Goal: Information Seeking & Learning: Learn about a topic

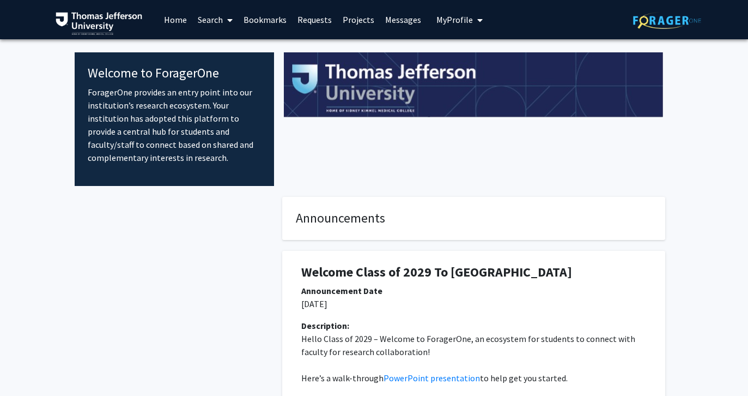
click at [223, 22] on span at bounding box center [228, 20] width 10 height 38
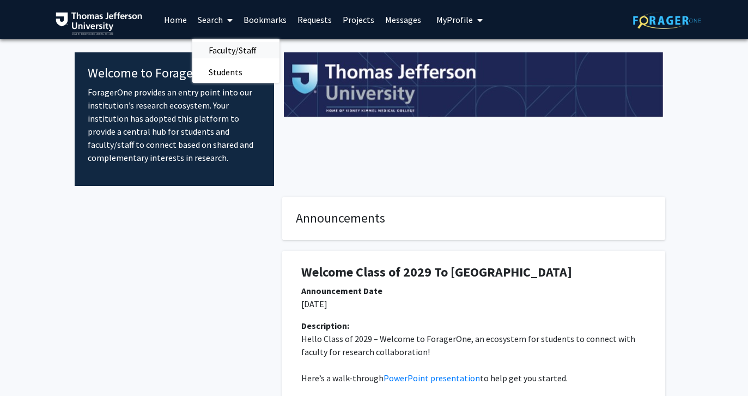
click at [221, 51] on span "Faculty/Staff" at bounding box center [232, 50] width 80 height 22
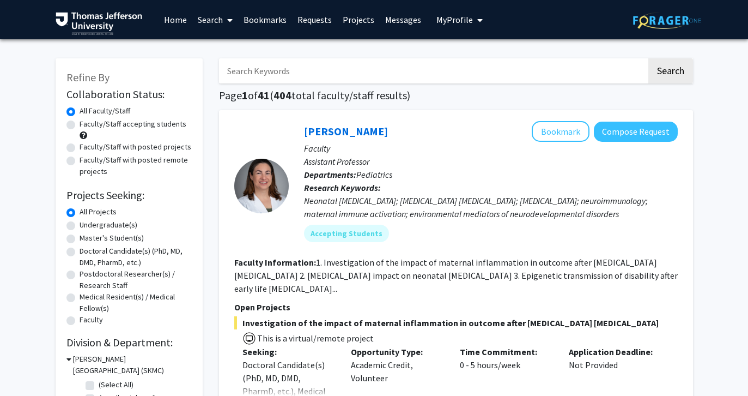
click at [257, 74] on input "Search Keywords" at bounding box center [433, 70] width 428 height 25
type input "a"
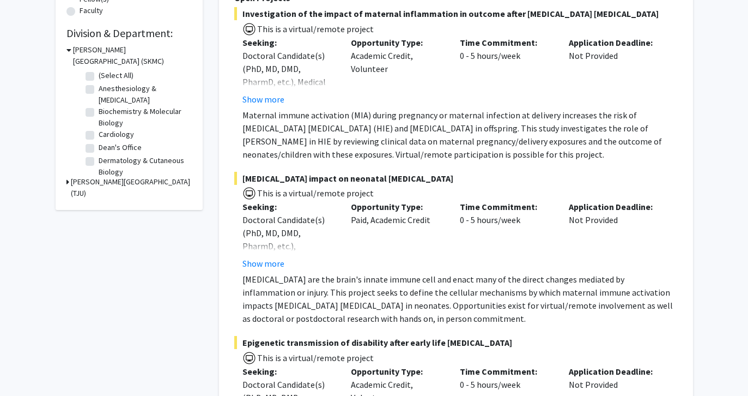
scroll to position [308, 0]
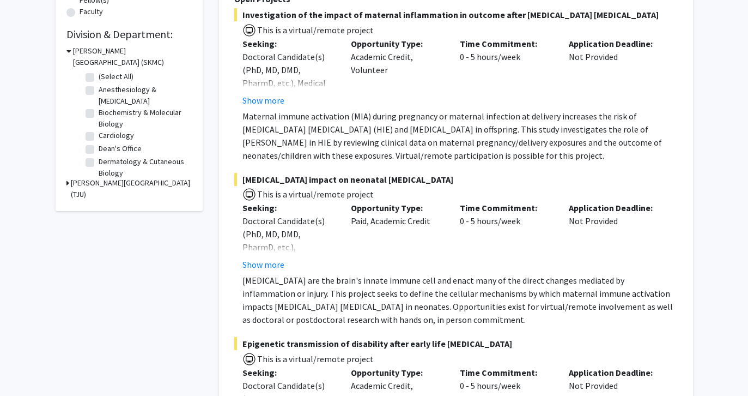
click at [99, 94] on label "Anesthesiology & [MEDICAL_DATA]" at bounding box center [144, 95] width 90 height 23
click at [99, 91] on input "Anesthesiology & [MEDICAL_DATA]" at bounding box center [102, 87] width 7 height 7
checkbox input "true"
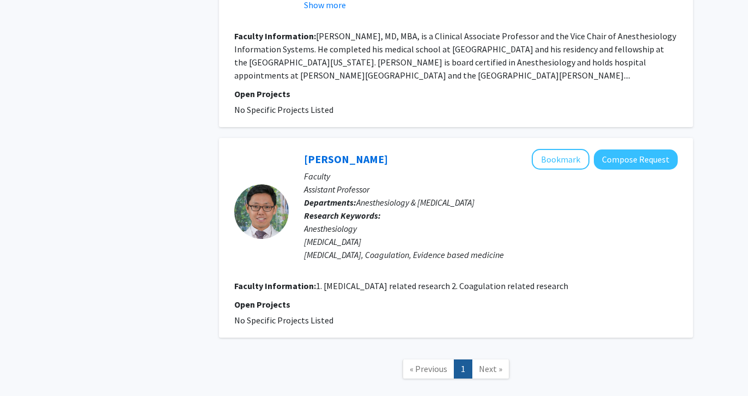
scroll to position [1549, 0]
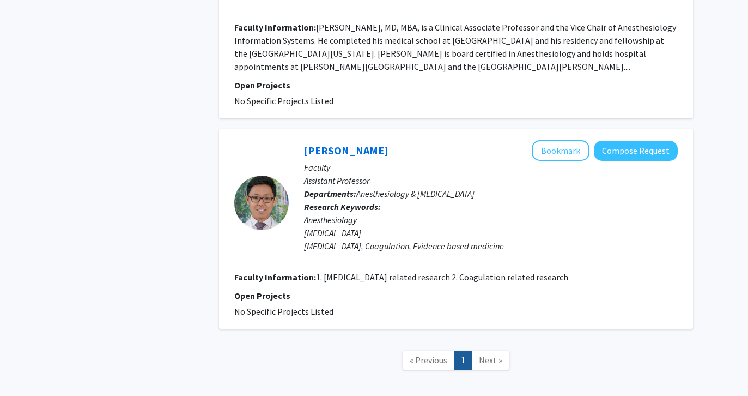
click at [489, 354] on span "Next »" at bounding box center [490, 359] width 23 height 11
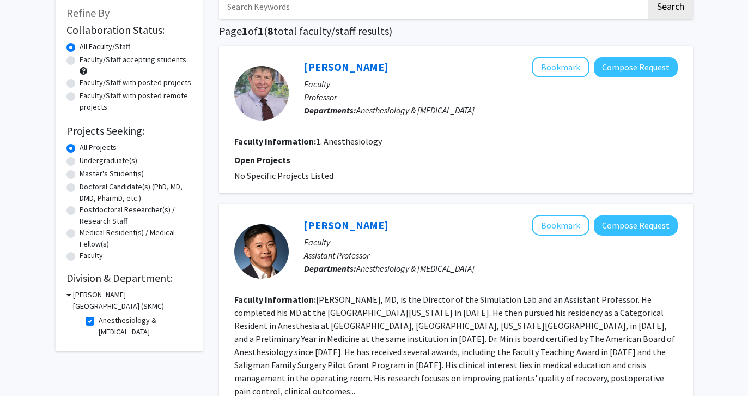
scroll to position [142, 0]
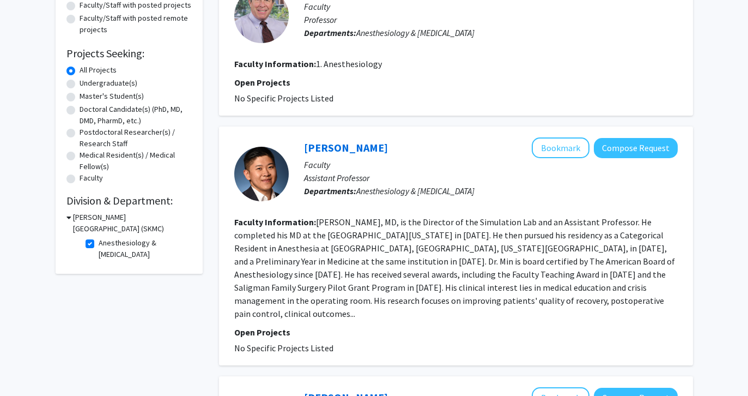
click at [99, 245] on label "Anesthesiology & [MEDICAL_DATA]" at bounding box center [144, 248] width 90 height 23
click at [99, 244] on input "Anesthesiology & [MEDICAL_DATA]" at bounding box center [102, 240] width 7 height 7
checkbox input "false"
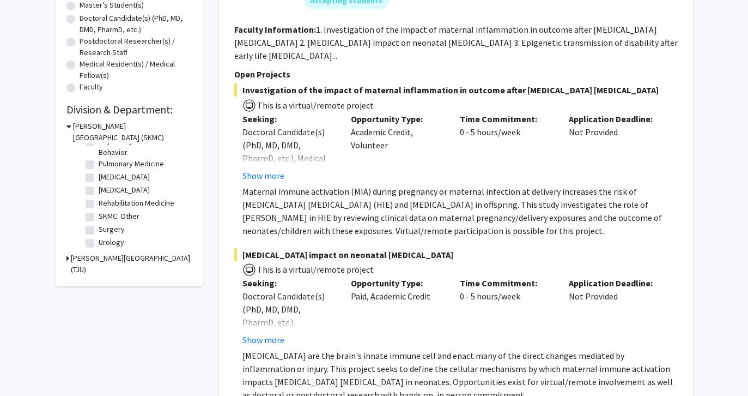
scroll to position [477, 0]
click at [99, 244] on label "Urology" at bounding box center [112, 241] width 26 height 11
click at [99, 244] on input "Urology" at bounding box center [102, 239] width 7 height 7
checkbox input "true"
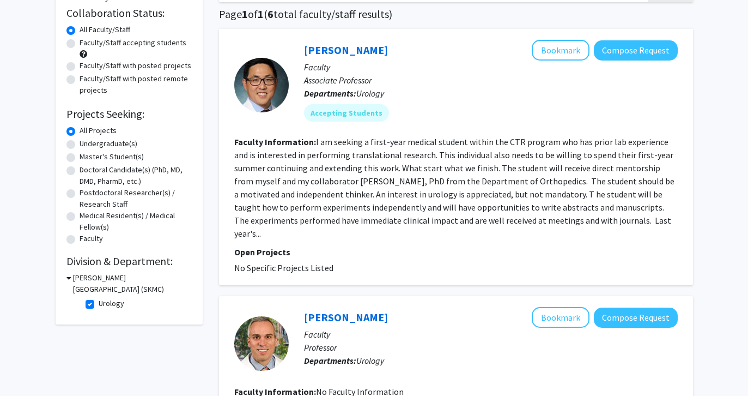
scroll to position [88, 0]
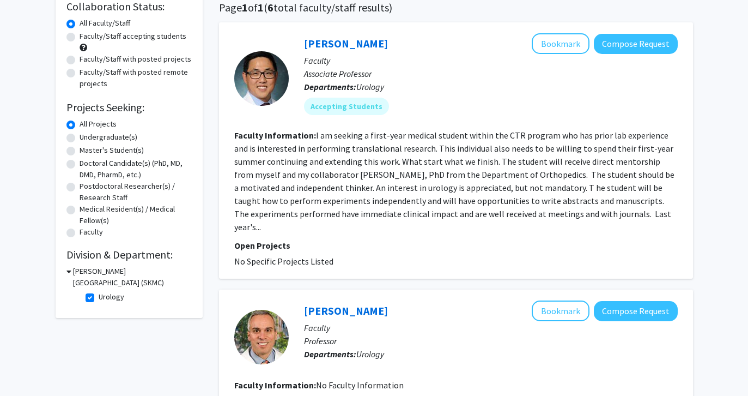
click at [495, 184] on fg-read-more "I am seeking a first-year medical student within the CTR program who has prior …" at bounding box center [454, 181] width 440 height 102
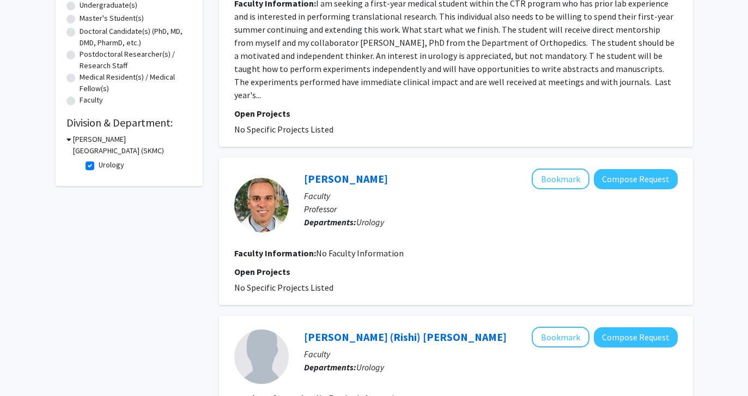
scroll to position [38, 0]
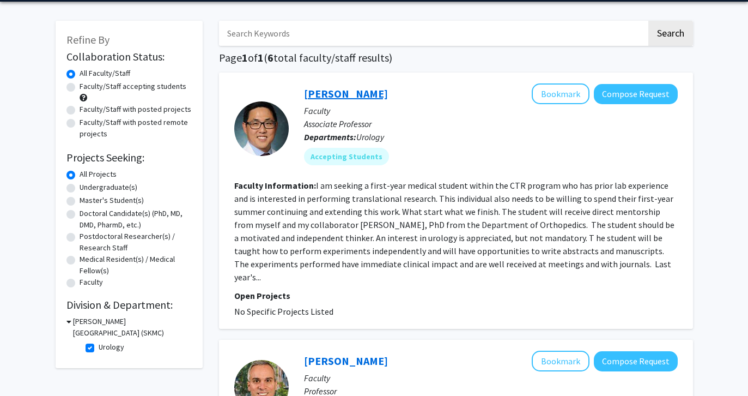
click at [320, 96] on link "[PERSON_NAME]" at bounding box center [346, 94] width 84 height 14
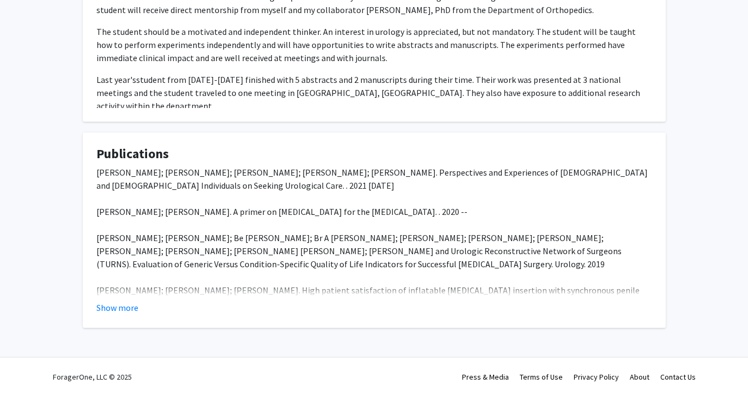
scroll to position [339, 0]
click at [126, 305] on button "Show more" at bounding box center [117, 307] width 42 height 13
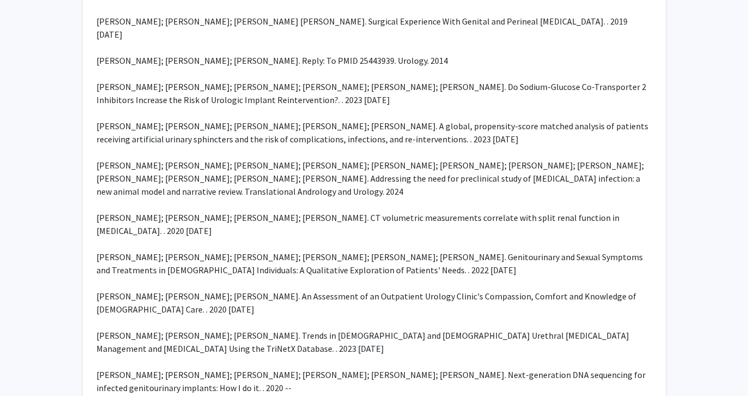
scroll to position [990, 0]
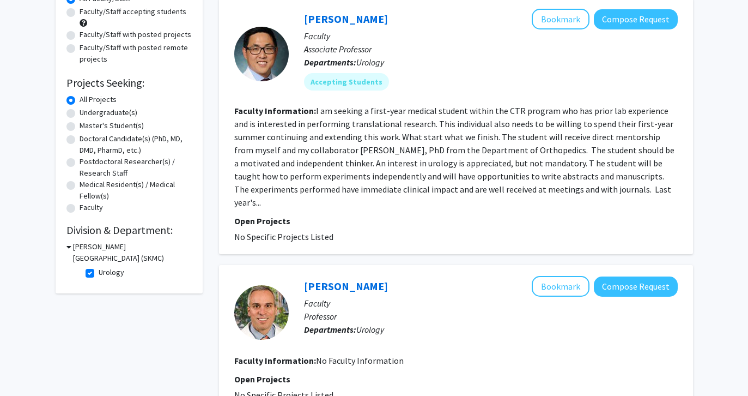
scroll to position [126, 0]
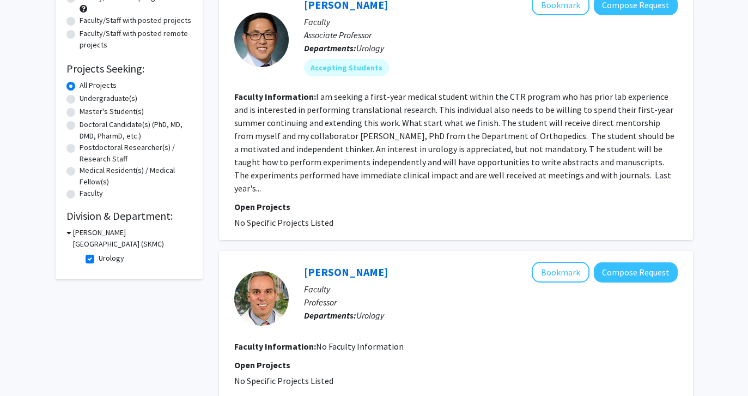
click at [99, 263] on label "Urology" at bounding box center [112, 257] width 26 height 11
click at [99, 259] on input "Urology" at bounding box center [102, 255] width 7 height 7
checkbox input "false"
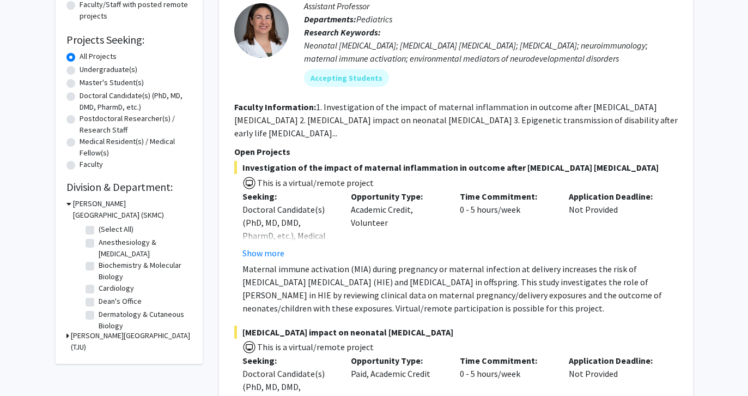
scroll to position [173, 0]
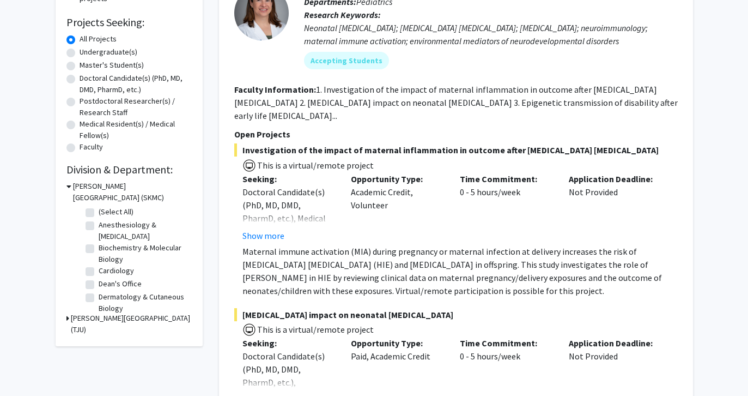
click at [99, 230] on label "Anesthesiology & [MEDICAL_DATA]" at bounding box center [144, 230] width 90 height 23
click at [99, 226] on input "Anesthesiology & [MEDICAL_DATA]" at bounding box center [102, 222] width 7 height 7
checkbox input "true"
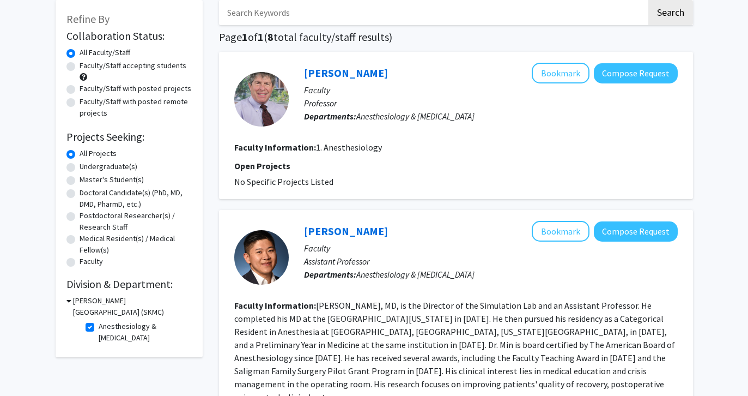
scroll to position [143, 0]
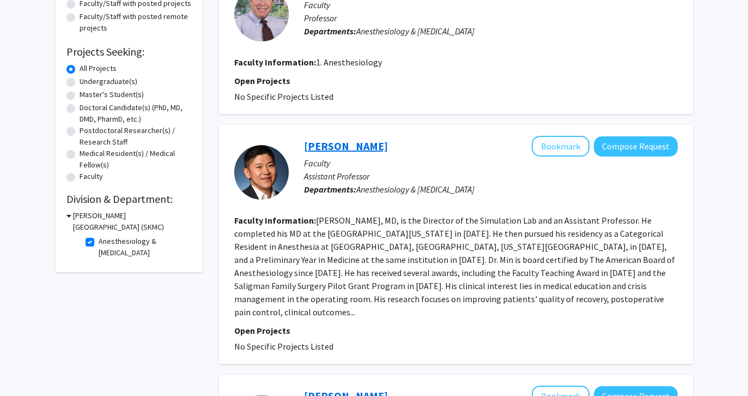
click at [339, 143] on link "[PERSON_NAME]" at bounding box center [346, 146] width 84 height 14
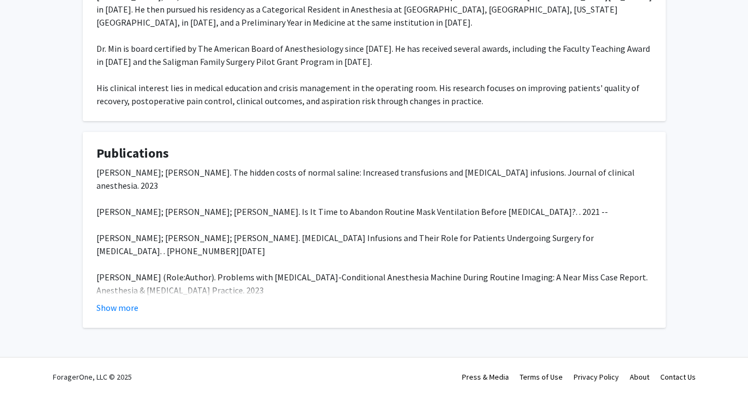
scroll to position [238, 0]
click at [132, 315] on fg-card "Publications [PERSON_NAME]; [PERSON_NAME]. The hidden costs of normal saline: I…" at bounding box center [374, 230] width 583 height 196
click at [128, 309] on button "Show more" at bounding box center [117, 307] width 42 height 13
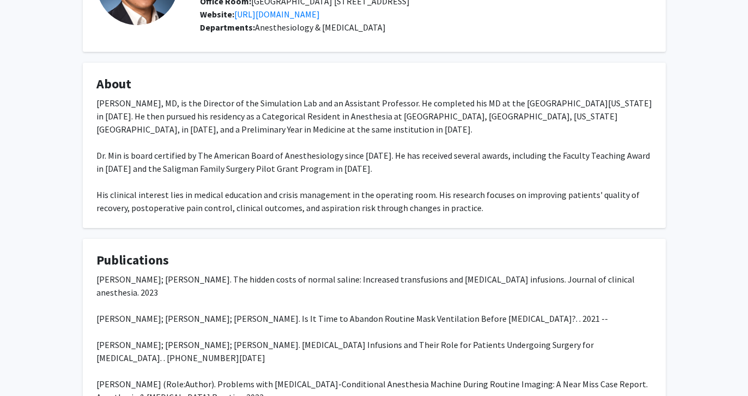
scroll to position [0, 0]
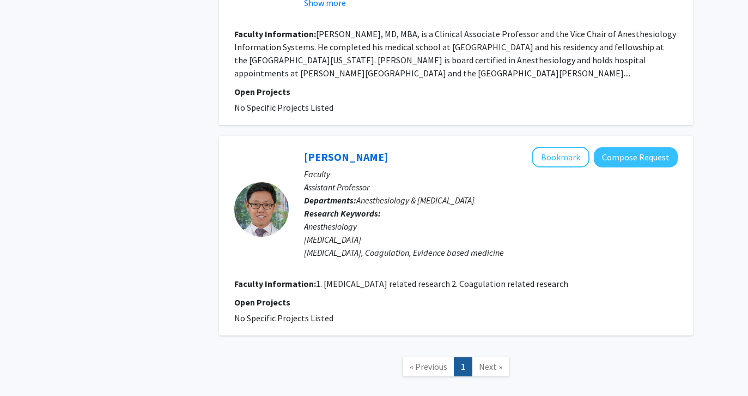
scroll to position [1542, 0]
click at [350, 150] on link "[PERSON_NAME]" at bounding box center [346, 157] width 84 height 14
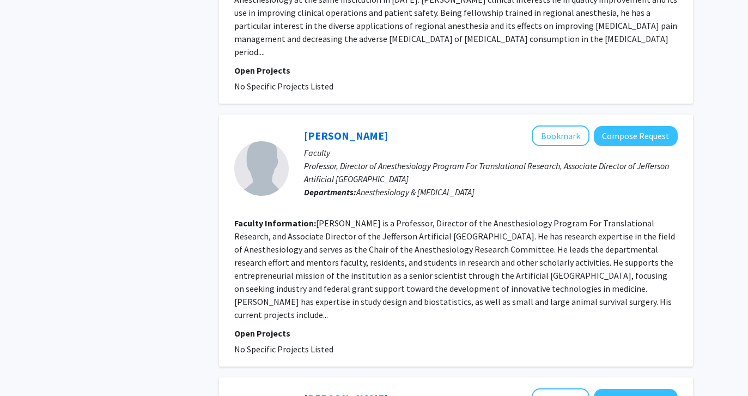
scroll to position [571, 0]
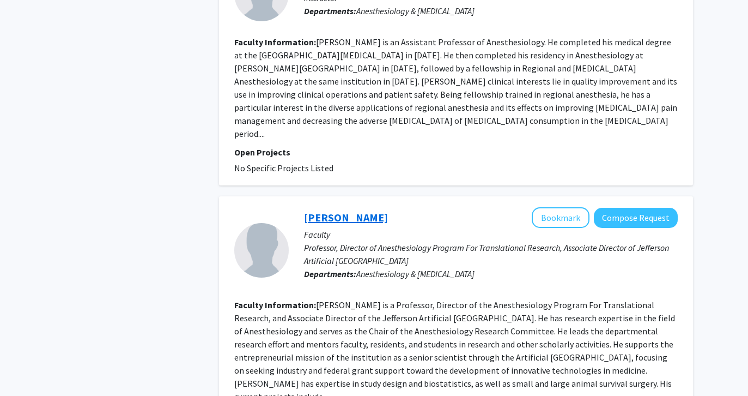
click at [336, 210] on link "[PERSON_NAME]" at bounding box center [346, 217] width 84 height 14
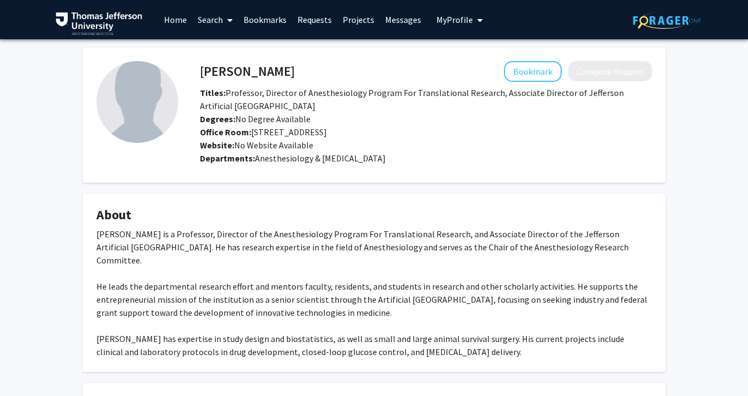
scroll to position [205, 0]
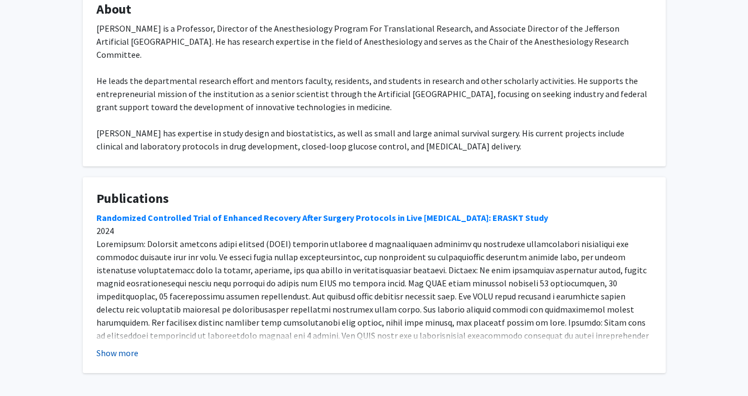
click at [133, 346] on button "Show more" at bounding box center [117, 352] width 42 height 13
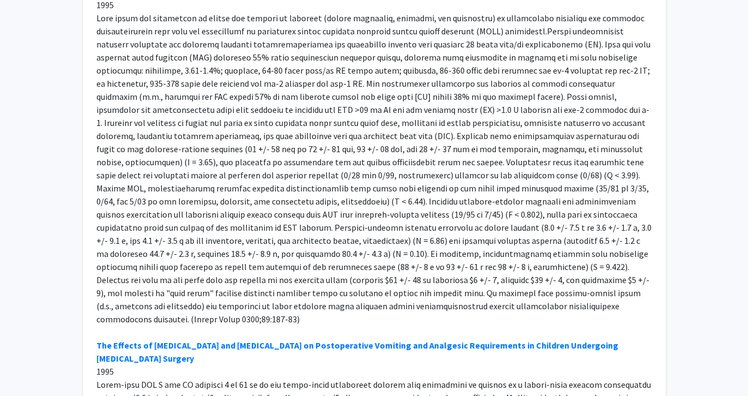
scroll to position [9804, 0]
